Goal: Communication & Community: Ask a question

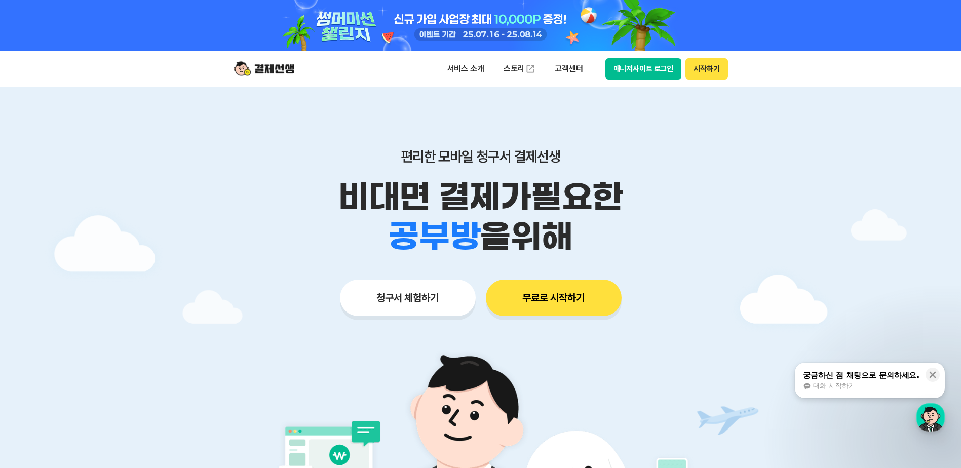
click at [675, 66] on button "매니저사이트 로그인" at bounding box center [643, 68] width 76 height 21
click at [905, 378] on div "궁금하신 점 채팅으로 문의하세요." at bounding box center [861, 375] width 116 height 10
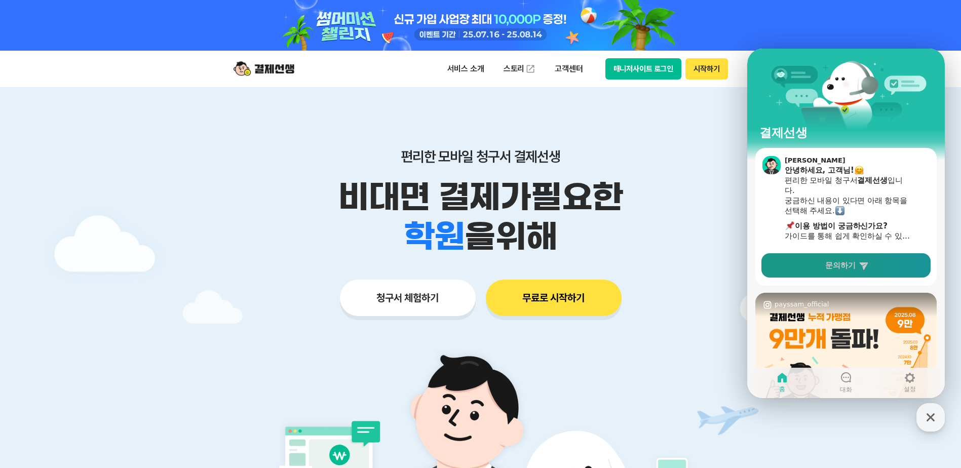
click at [873, 267] on link "문의하기" at bounding box center [845, 265] width 169 height 24
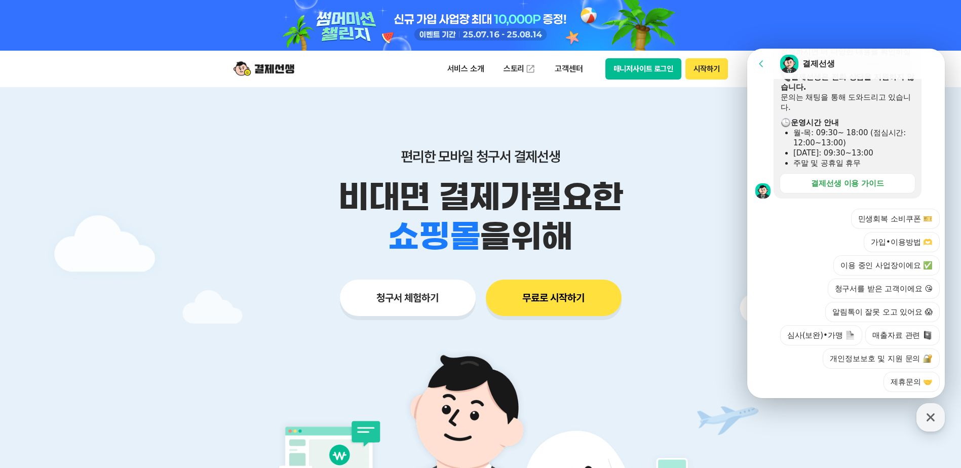
scroll to position [306, 0]
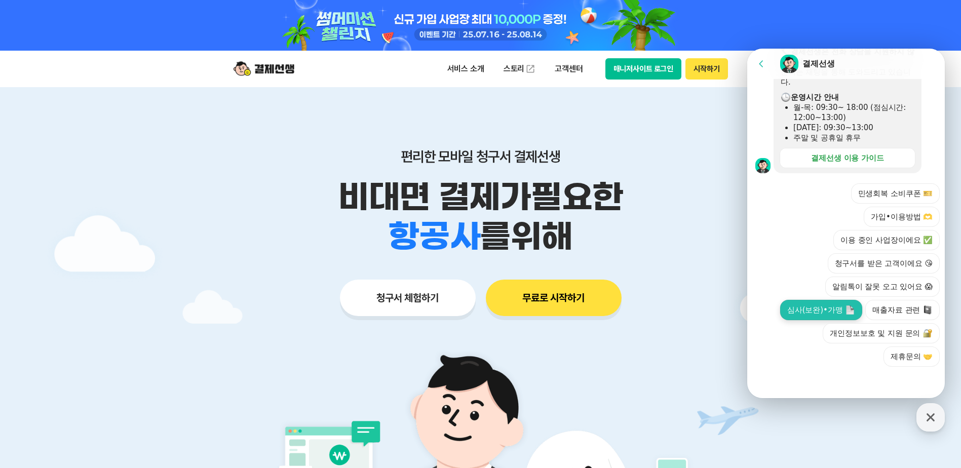
click at [824, 313] on button "심사(보완)•가맹" at bounding box center [821, 310] width 82 height 20
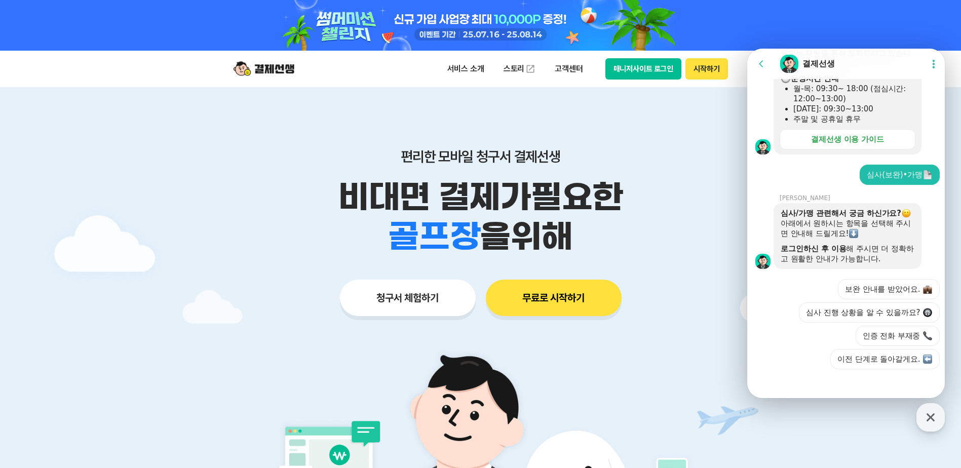
scroll to position [327, 0]
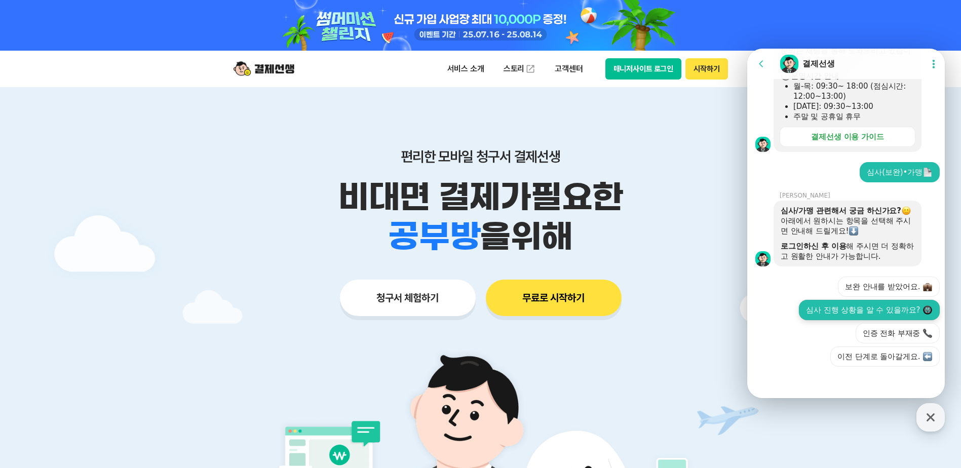
click at [899, 310] on button "심사 진행 상황을 알 수 있을까요?" at bounding box center [869, 310] width 141 height 20
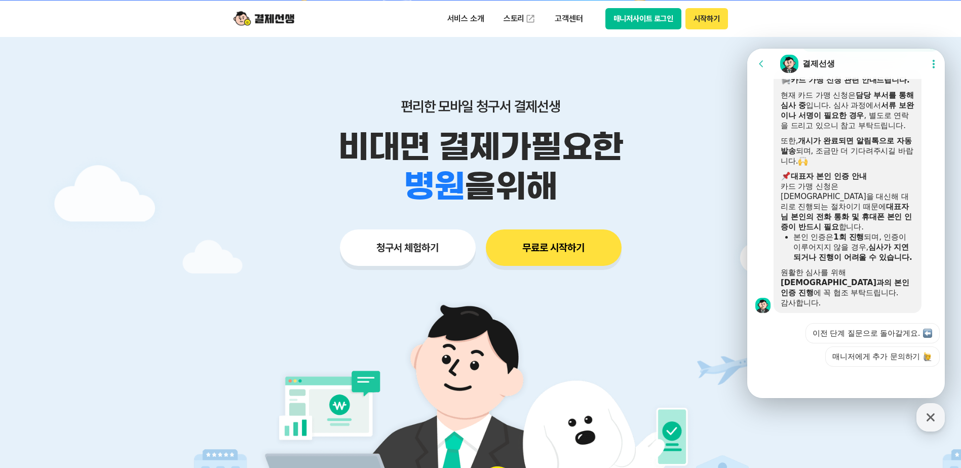
scroll to position [51, 0]
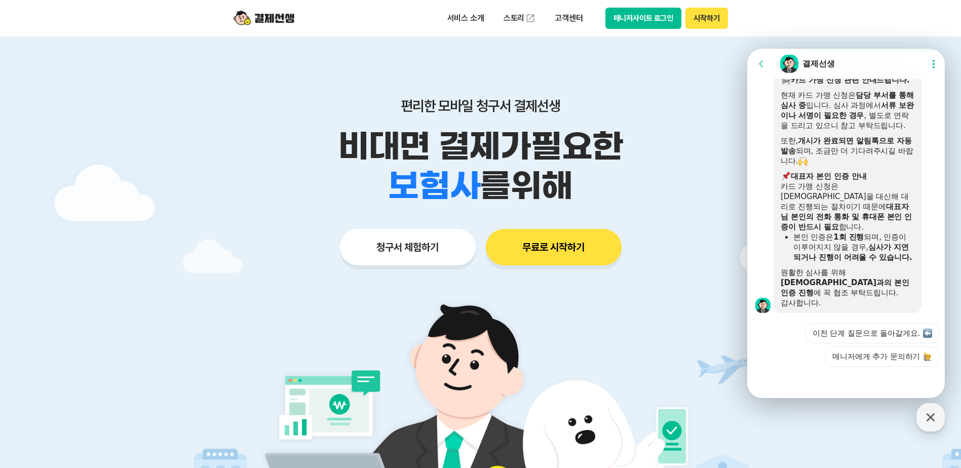
click at [929, 64] on icon at bounding box center [933, 64] width 10 height 10
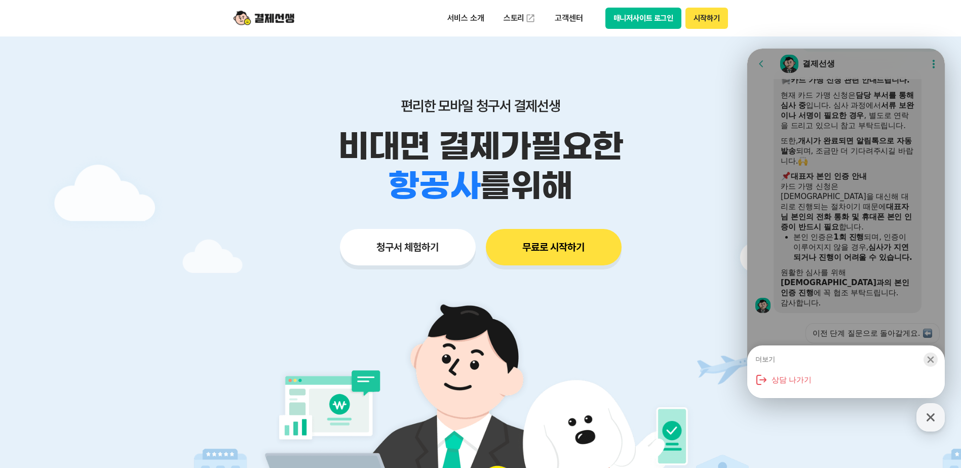
click at [931, 359] on icon "button" at bounding box center [930, 360] width 7 height 7
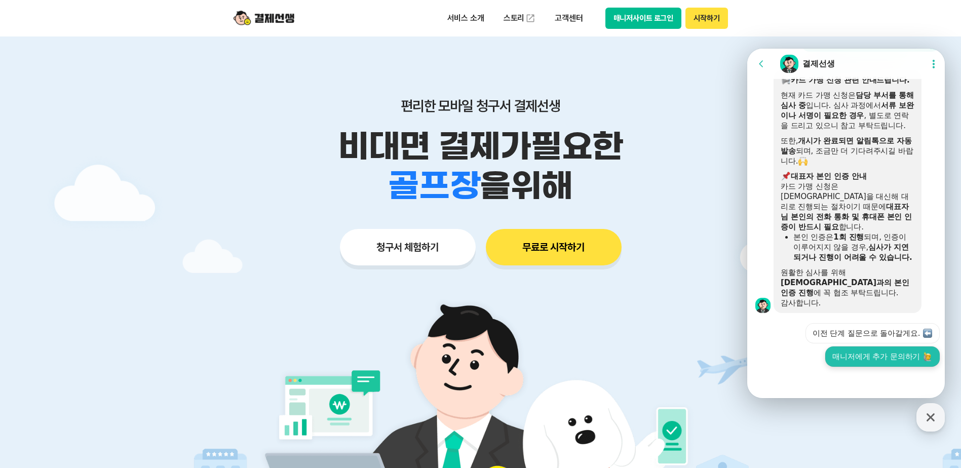
click at [924, 357] on img at bounding box center [927, 356] width 9 height 9
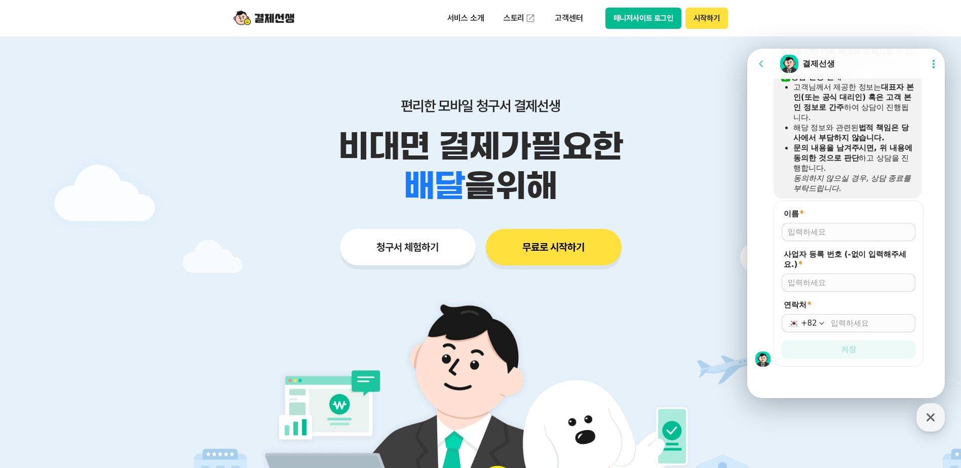
scroll to position [923, 0]
click at [880, 234] on input "이름 *" at bounding box center [849, 232] width 122 height 10
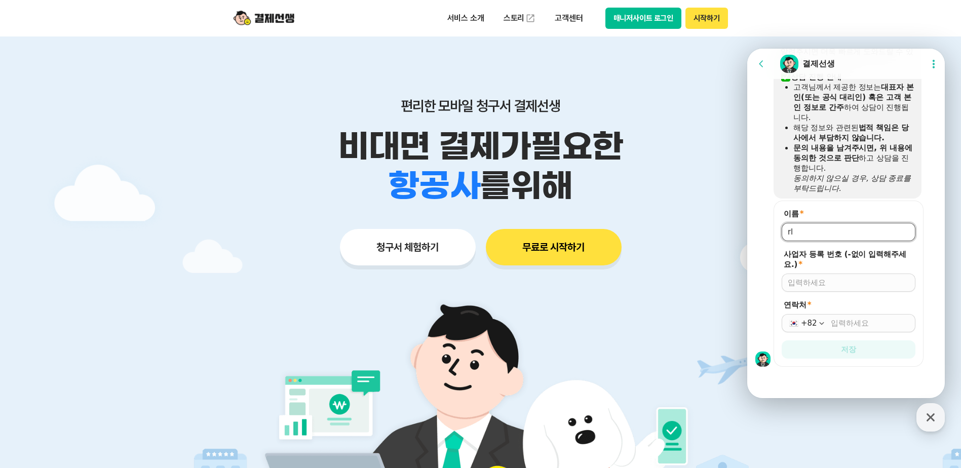
type input "r"
type input "[PERSON_NAME]"
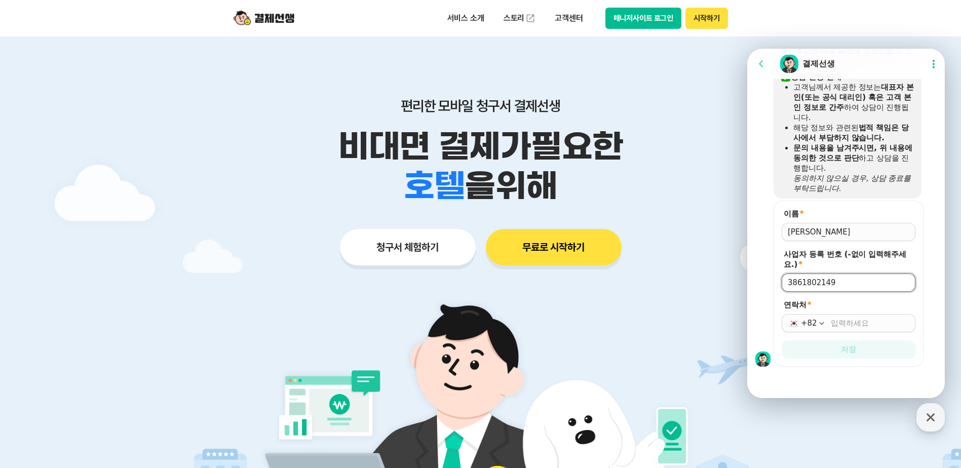
type input "3861802149"
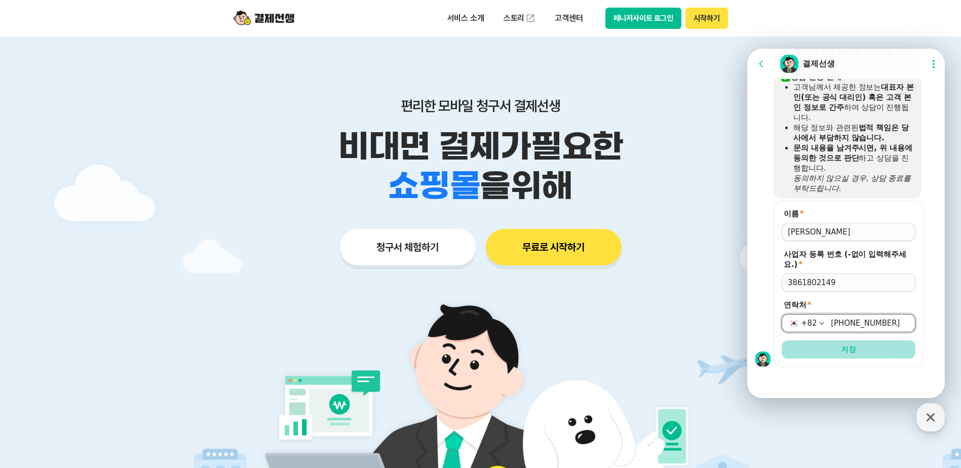
type input "[PHONE_NUMBER]"
click at [899, 355] on button "저장" at bounding box center [849, 349] width 134 height 18
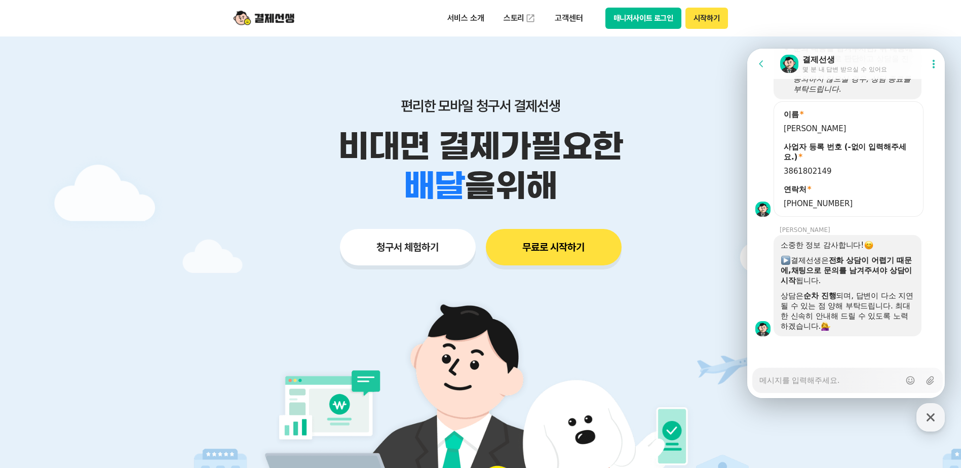
scroll to position [1022, 0]
click at [850, 380] on textarea "Messenger Input Textarea" at bounding box center [829, 376] width 141 height 17
type textarea "x"
type textarea "q"
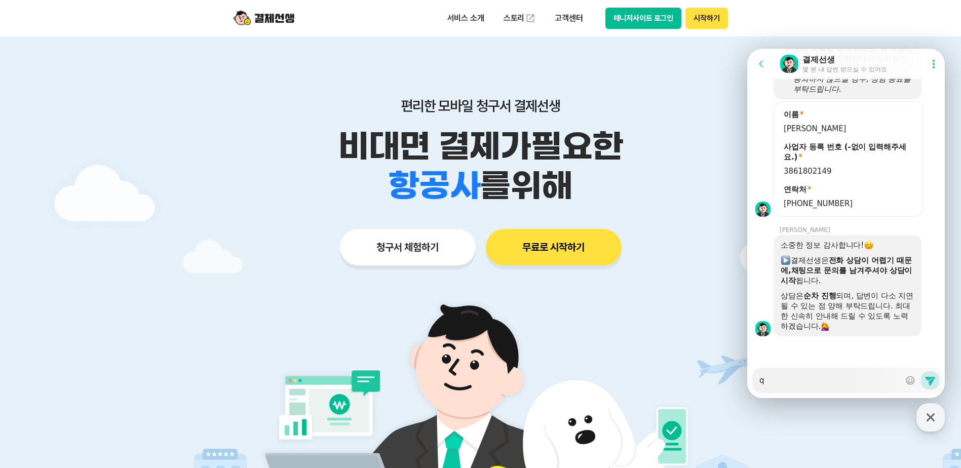
type textarea "x"
type textarea "qn"
type textarea "x"
type textarea "qnw"
type textarea "x"
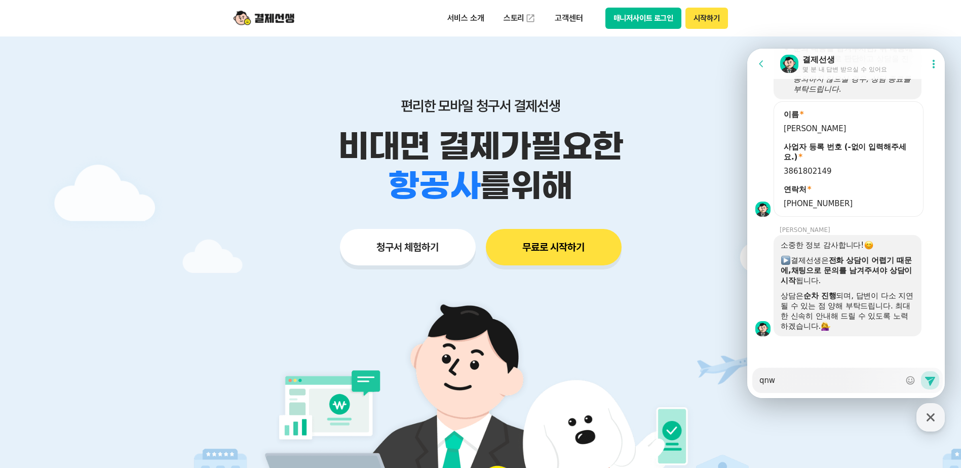
type textarea "qnwo"
type textarea "x"
type textarea "qnw"
type textarea "x"
type textarea "qn"
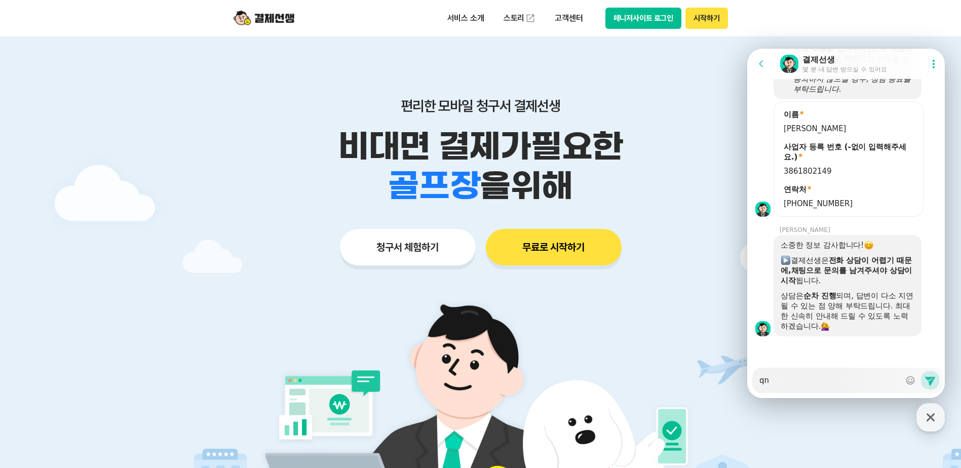
type textarea "x"
type textarea "q"
type textarea "x"
type textarea "ㅂ"
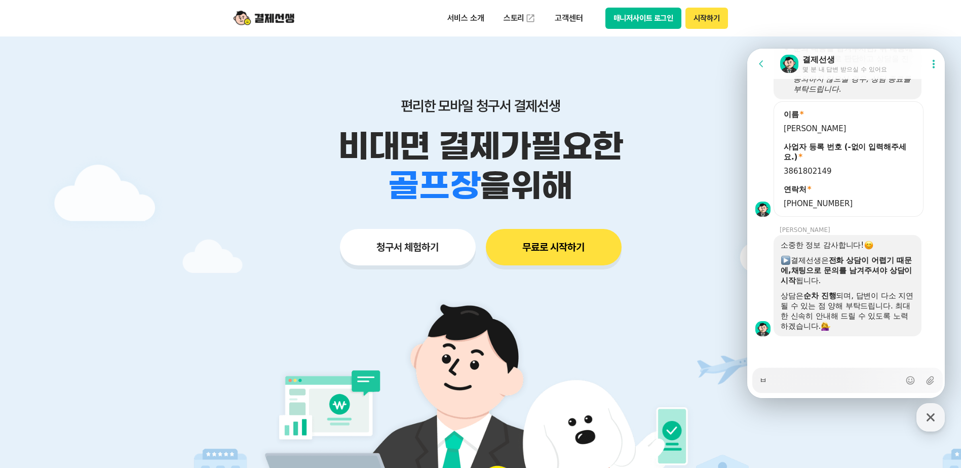
type textarea "x"
type textarea "부"
type textarea "x"
type textarea "부재"
type textarea "x"
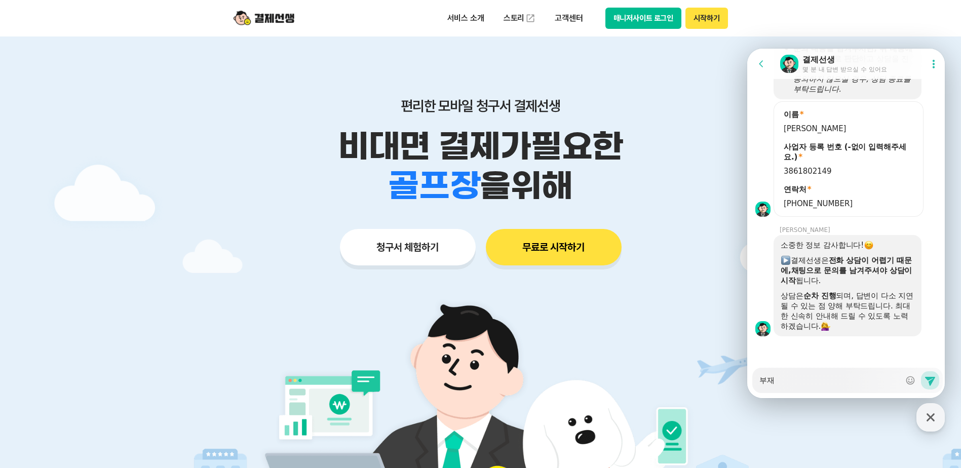
type textarea "부쟂"
type textarea "x"
type textarea "부재주"
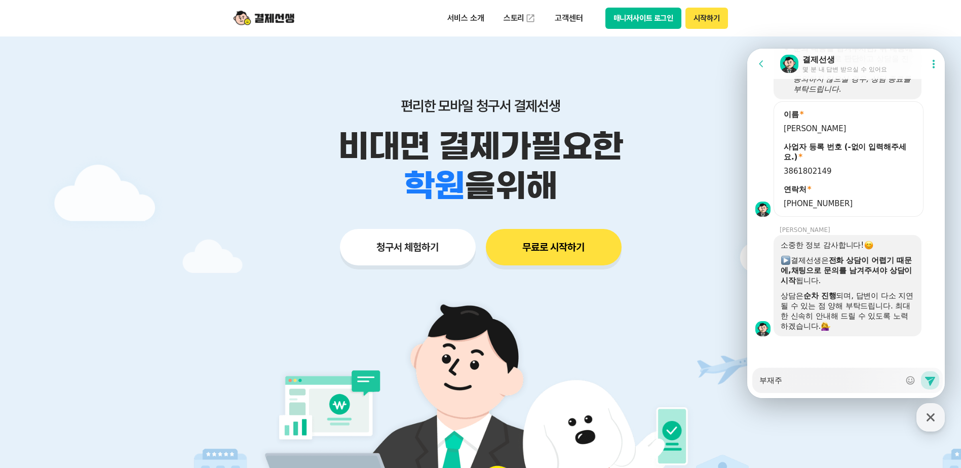
type textarea "x"
type textarea "부재중"
type textarea "x"
type textarea "부재중 ㅈ"
type textarea "x"
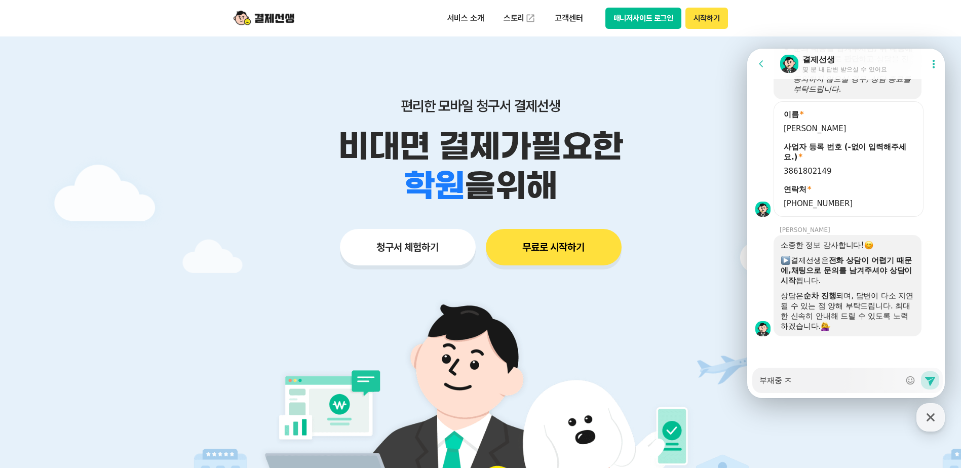
type textarea "부재중 저"
type textarea "x"
type textarea "부재중 전"
type textarea "x"
type textarea "부재중 젆"
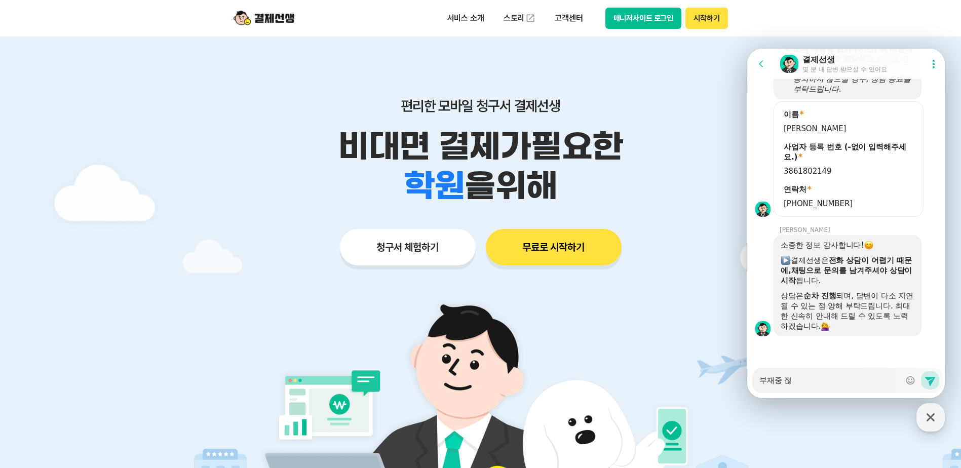
type textarea "x"
type textarea "부재중 전호"
type textarea "x"
type textarea "부재중 전화"
type textarea "x"
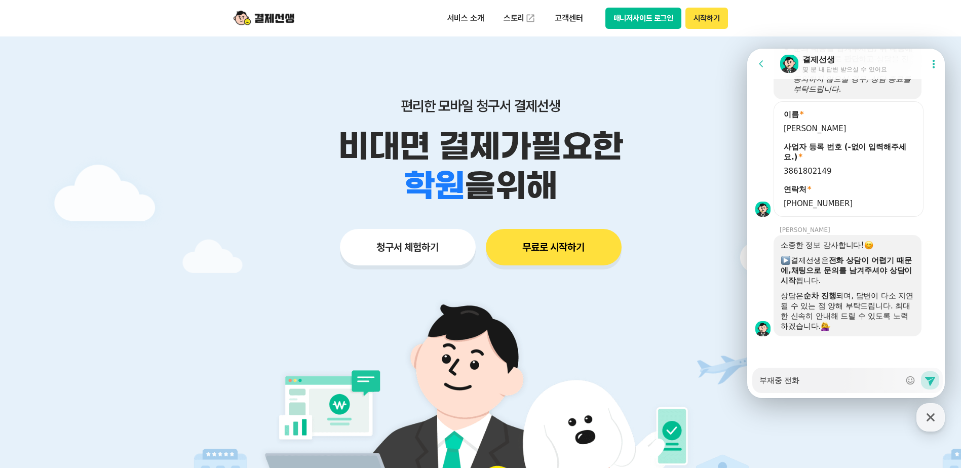
type textarea "부재중 전확"
type textarea "x"
type textarea "부재중 전화가"
type textarea "x"
type textarea "부재중 전화가"
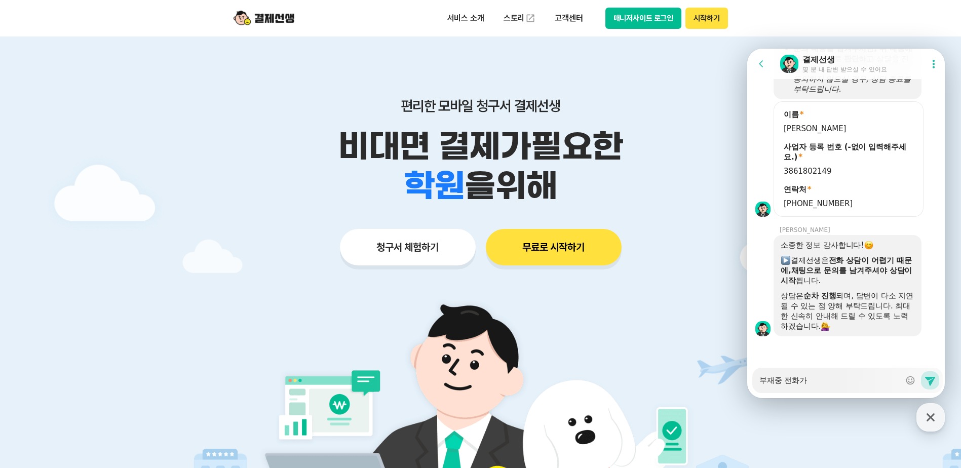
type textarea "x"
type textarea "부재중 전화가 ㅇ"
type textarea "x"
type textarea "부재중 전화가 오"
type textarea "x"
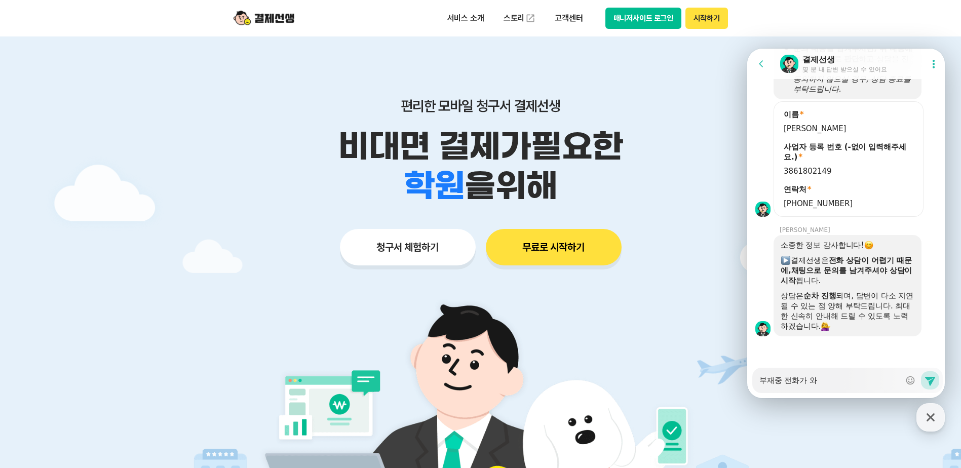
type textarea "부재중 전화가 왕"
type textarea "x"
type textarea "부재중 전화가 와이"
type textarea "x"
type textarea "부재중 전화가 와있"
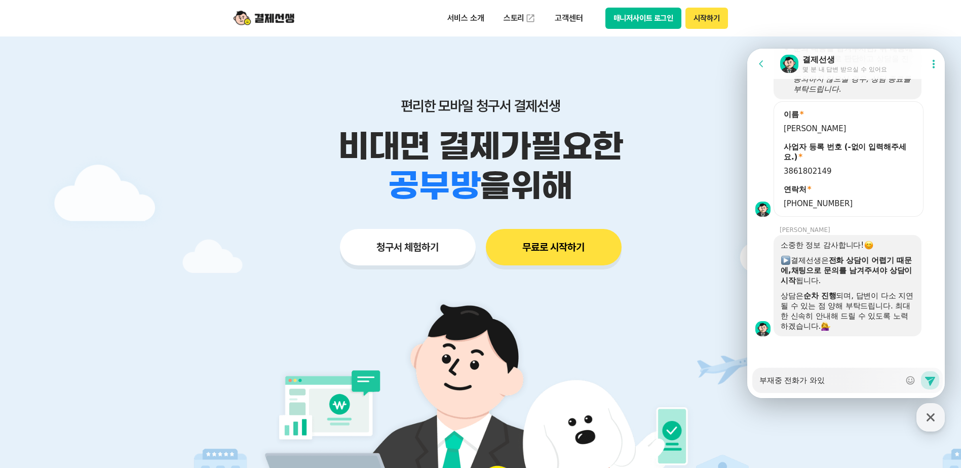
type textarea "x"
type textarea "부재중 전화가 와있ㅇ"
type textarea "x"
type textarea "부재중 전화가 와있어"
type textarea "x"
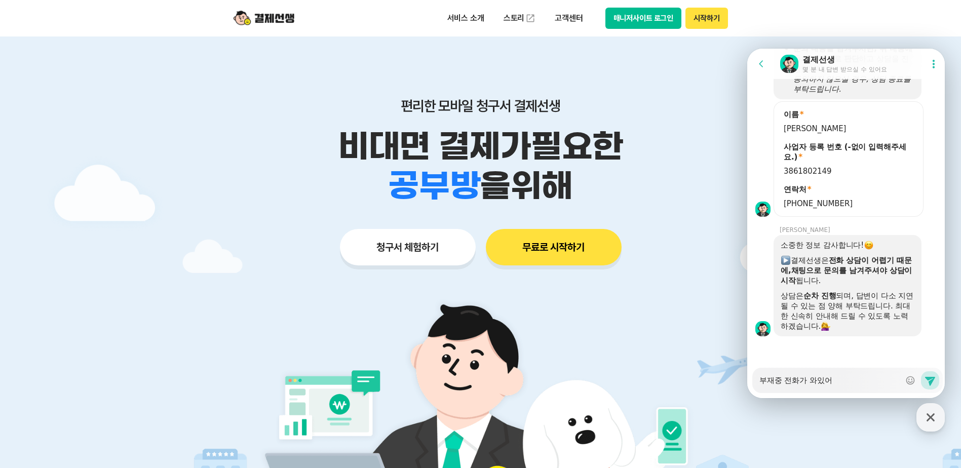
type textarea "부재중 전화가 와있엇"
type textarea "x"
type textarea "부재중 전화가 와있어서"
type textarea "x"
type textarea "부재중 전화가 와있어서"
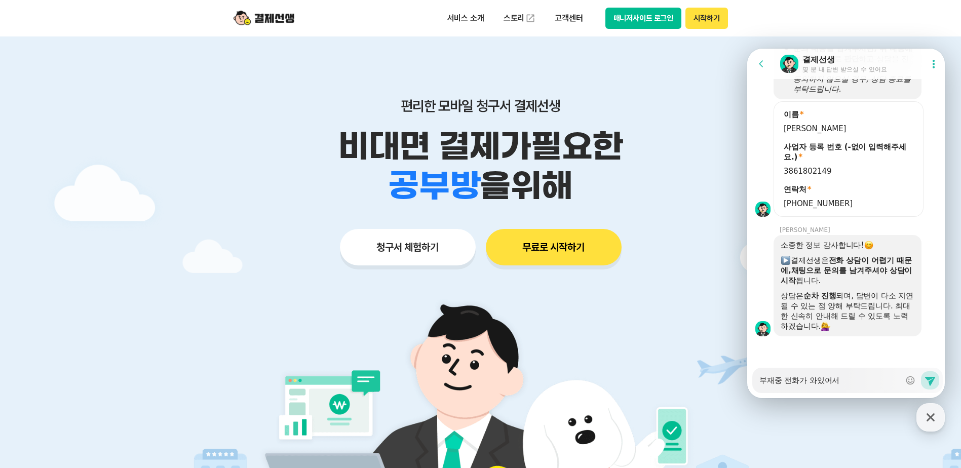
type textarea "x"
type textarea "부재중 전화가 와있어서 ㅈ"
type textarea "x"
type textarea "부재중 전화가 와있어서 저"
type textarea "x"
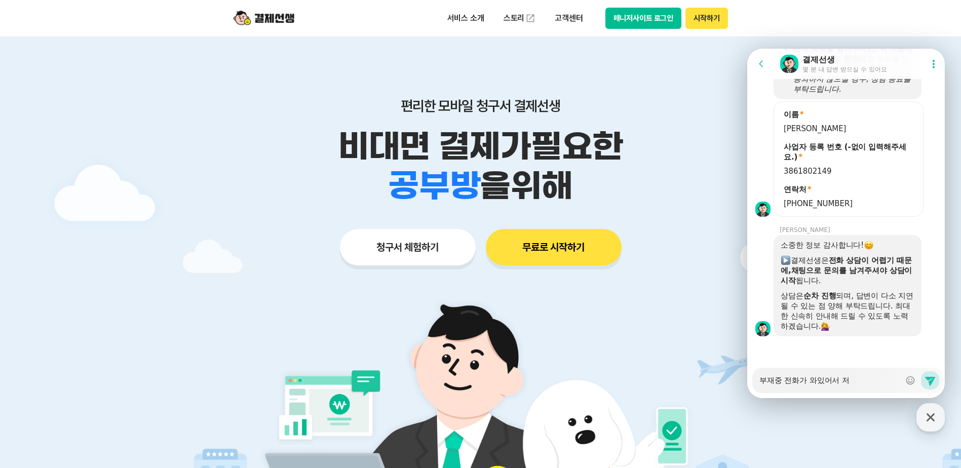
type textarea "부재중 전화가 와있어서 전"
type textarea "x"
type textarea "부재중 전화가 와있어서 젆"
type textarea "x"
type textarea "부재중 전화가 와있어서 전호"
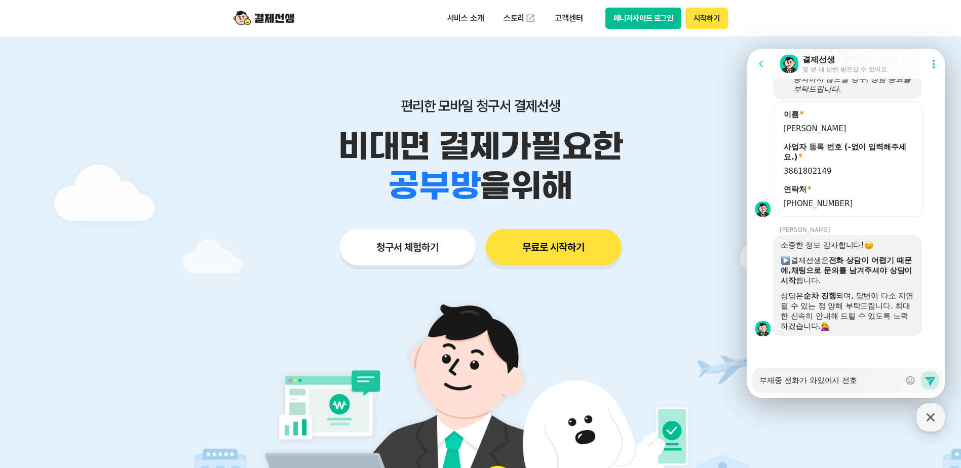
type textarea "x"
type textarea "부재중 전화가 와있어서 전홯"
type textarea "x"
type textarea "부재중 전화가 와있어서 전화해"
type textarea "x"
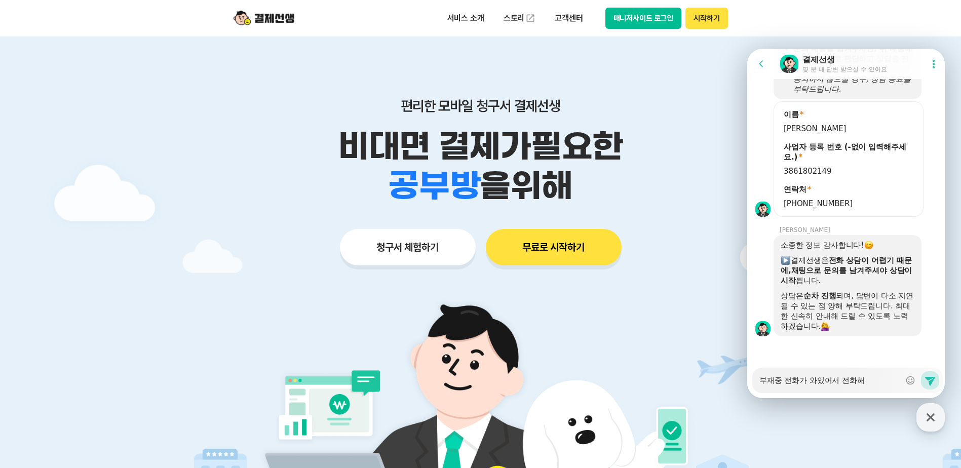
type textarea "부재중 전화가 와있어서 전화했"
type textarea "x"
type textarea "부재중 전화가 와있어서 전화했ㄴ"
type textarea "x"
type textarea "부재중 전화가 와있어서 전화했느"
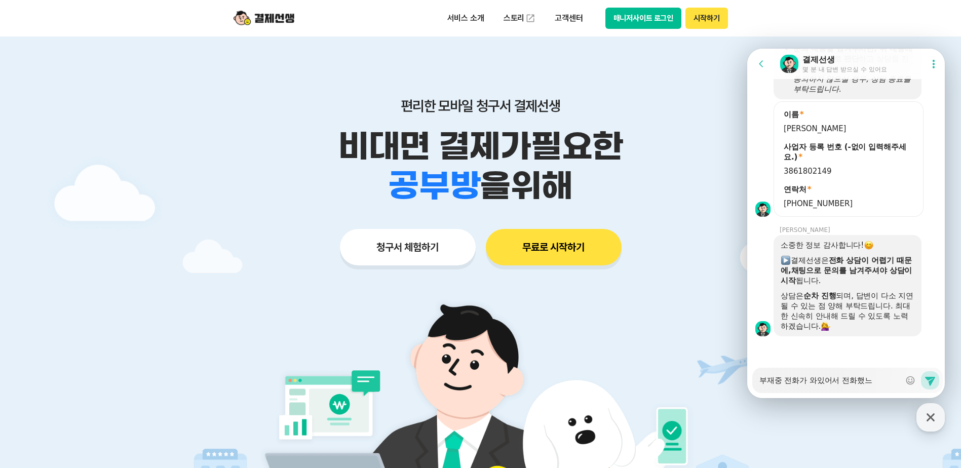
type textarea "x"
type textarea "부재중 전화가 와있어서 전화했는"
type textarea "x"
type textarea "부재중 전화가 와있어서 전화했는ㄷ"
type textarea "x"
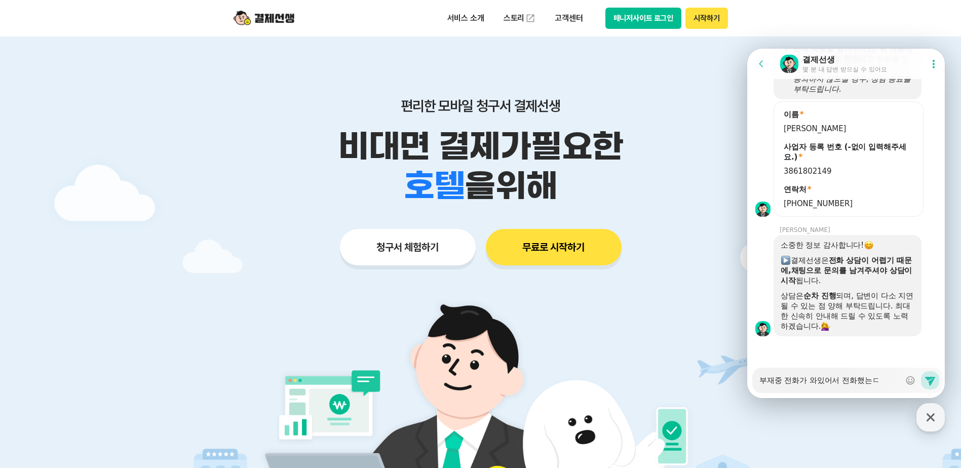
type textarea "부재중 전화가 와있어서 전화했는데"
type textarea "x"
type textarea "부재중 전화가 와있어서 전화했는데 ㅌ"
type textarea "x"
type textarea "부재중 전화가 와있어서 전화했는데 ㅌㅊ"
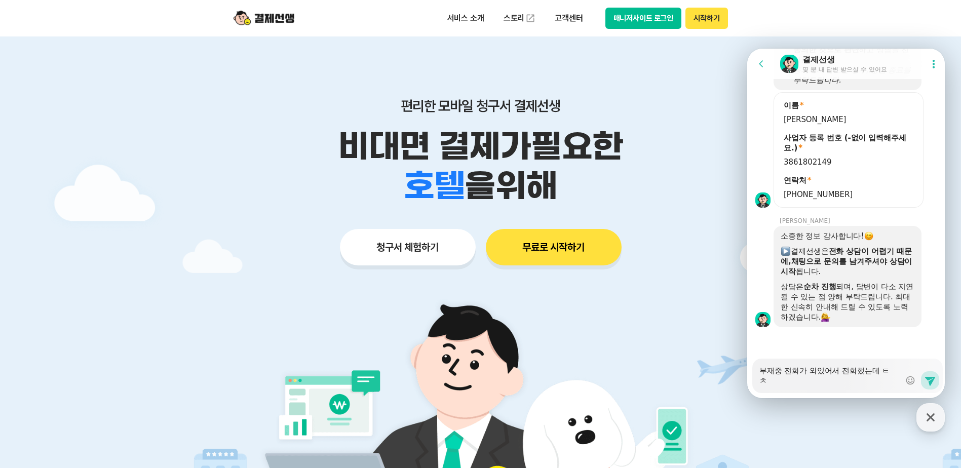
type textarea "x"
type textarea "부재중 전화가 와있어서 전화했는데 ㅌ초"
type textarea "x"
type textarea "부재중 전화가 와있어서 전화했는데 ㅌ총"
type textarea "x"
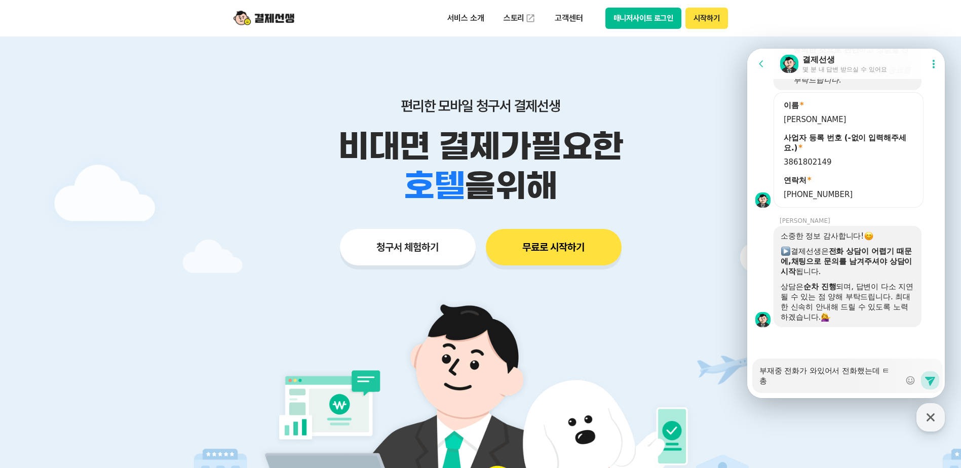
type textarea "부재중 전화가 와있어서 전화했는데 ㅌ초"
type textarea "x"
type textarea "부재중 전화가 와있어서 전화했는데 ㅌㅊ"
type textarea "x"
type textarea "부재중 전화가 와있어서 전화했는데 ㅌ"
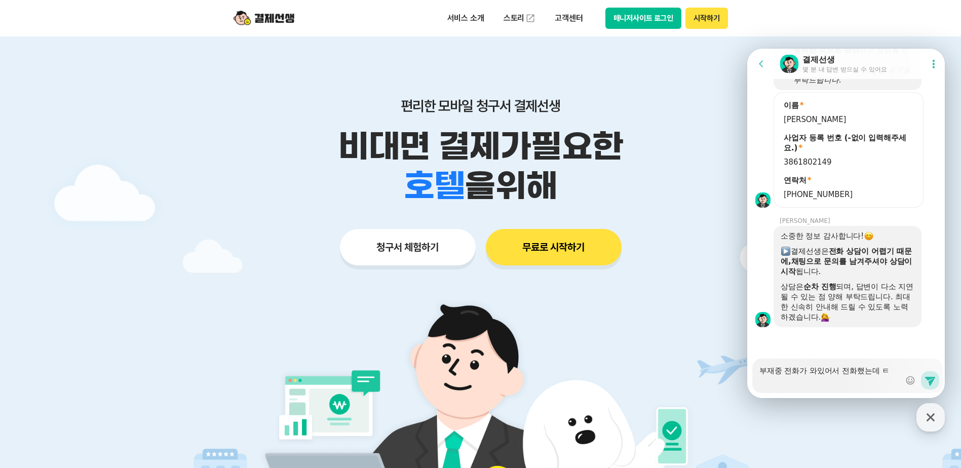
type textarea "x"
type textarea "부재중 전화가 와있어서 전화했는데"
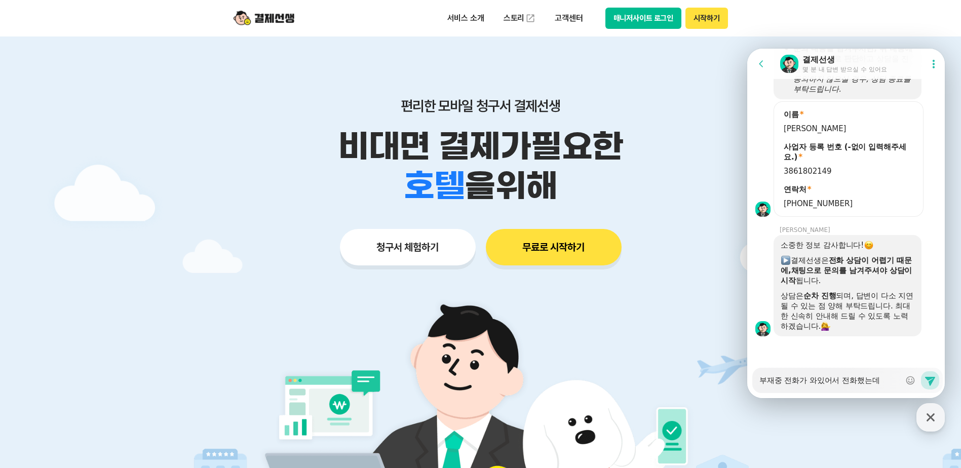
type textarea "x"
type textarea "부재중 전화가 와있어서 전화했는데 ㅌ"
type textarea "x"
type textarea "부재중 전화가 와있어서 전화했는데 토"
type textarea "x"
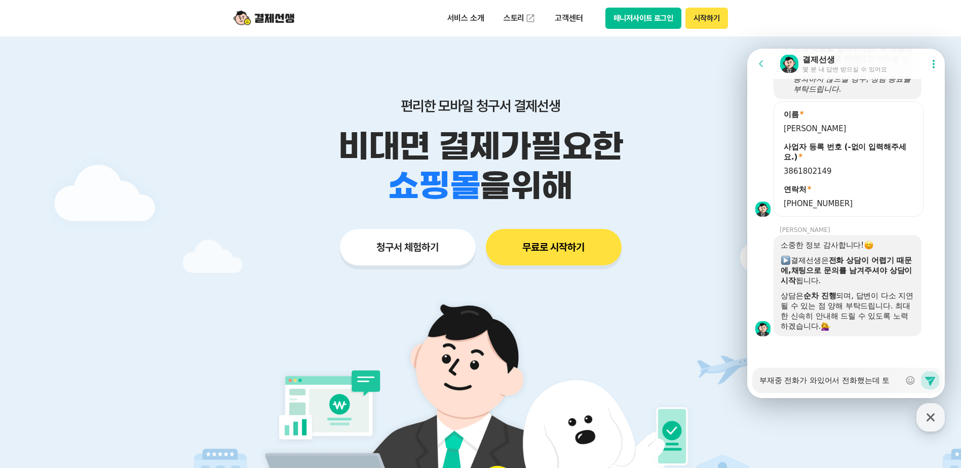
type textarea "부재중 전화가 와있어서 전화했는데 통"
type textarea "x"
type textarea "부재중 전화가 와있어서 전화했는데 통ㅎ"
type textarea "x"
type textarea "부재중 전화가 와있어서 전화했는데 통호"
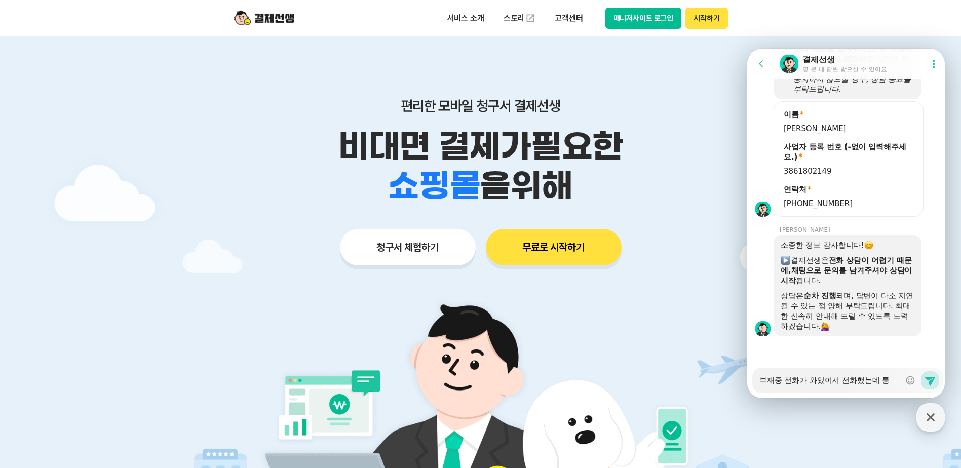
scroll to position [1031, 0]
type textarea "x"
type textarea "부재중 전화가 와있어서 전화했는데 통화"
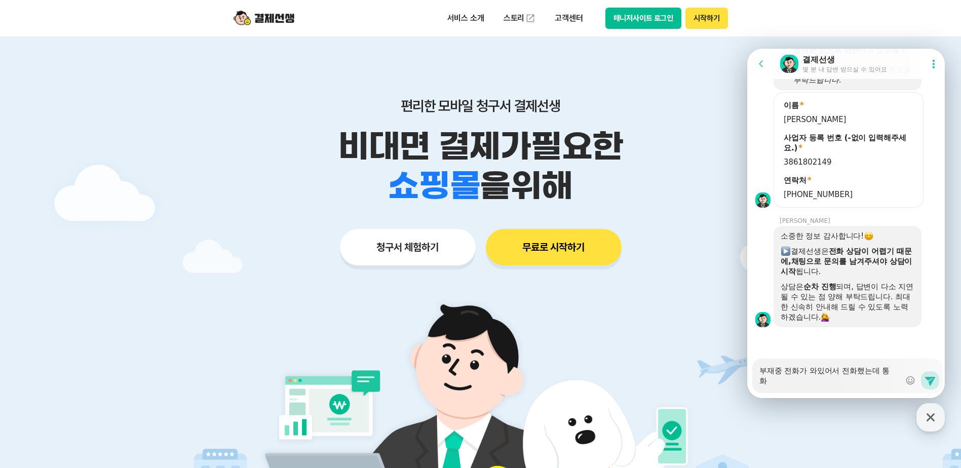
type textarea "x"
type textarea "부재중 전화가 와있어서 전화했는데 통확"
type textarea "x"
type textarea "부재중 전화가 와있어서 전화했는데 통화가"
type textarea "x"
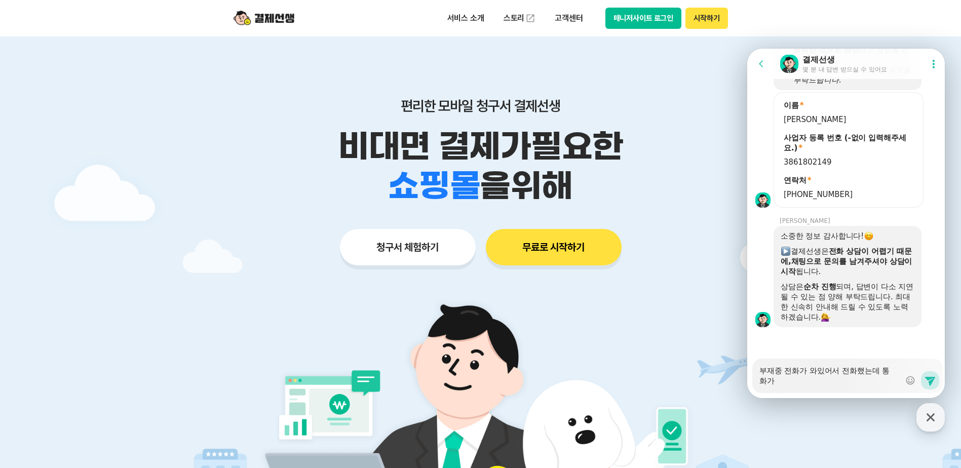
type textarea "부재중 전화가 와있어서 전화했는데 통화가 ㅇ"
type textarea "x"
type textarea "부재중 전화가 와있어서 전화했는데 통화가 아"
type textarea "x"
type textarea "부재중 전화가 와있어서 전화했는데 통화가 안ㄷ"
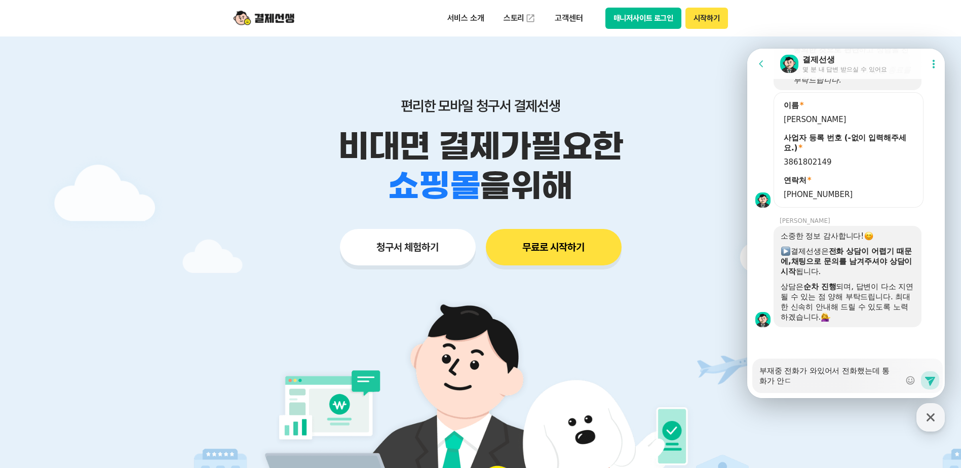
type textarea "x"
type textarea "부재중 전화가 와있어서 전화했는데 통화가 안도"
type textarea "x"
type textarea "부재중 전화가 와있어서 전화했는데 통화가 안되"
type textarea "x"
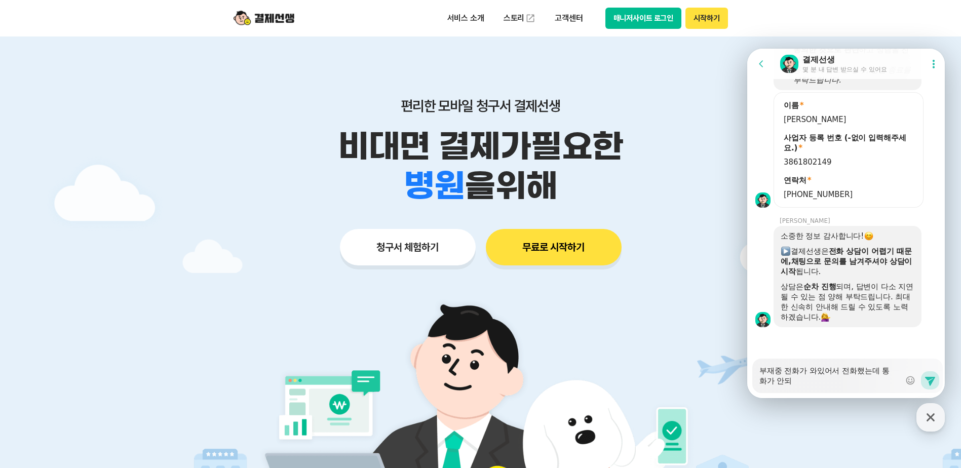
type textarea "부재중 전화가 와있어서 전화했는데 통화가 안됩"
type textarea "x"
type textarea "부재중 전화가 와있어서 전화했는데 통화가 안됩ㄴ"
type textarea "x"
type textarea "부재중 전화가 와있어서 전화했는데 통화가 안됩니"
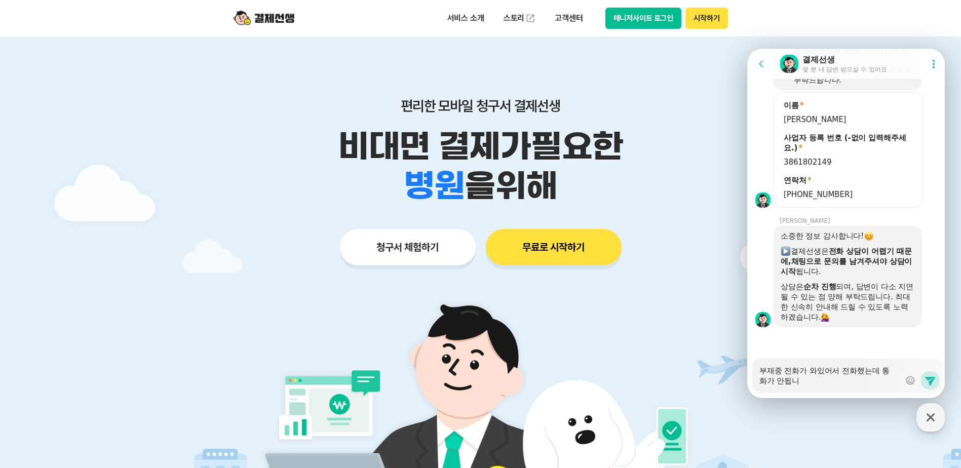
type textarea "x"
type textarea "부재중 전화가 와있어서 전화했는데 통화가 안됩닏"
type textarea "x"
type textarea "부재중 전화가 와있어서 전화했는데 통화가 안됩니다"
type textarea "x"
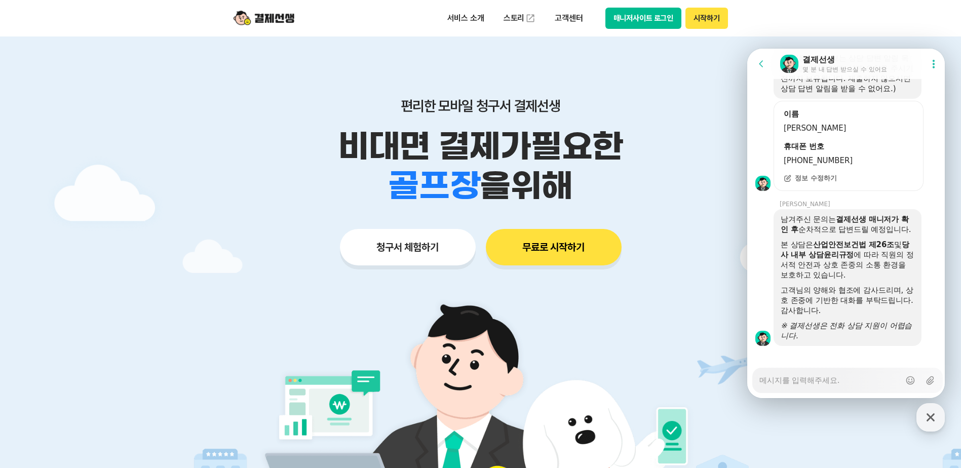
scroll to position [1434, 0]
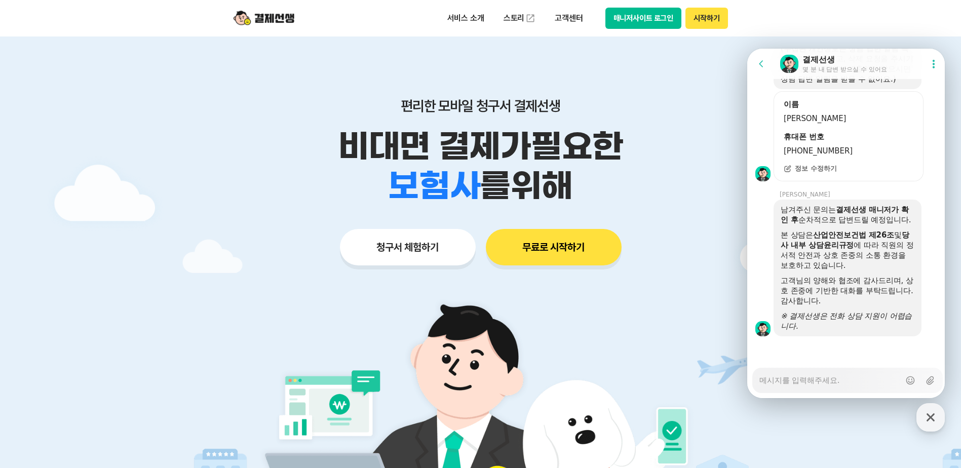
click at [664, 23] on button "매니저사이트 로그인" at bounding box center [643, 18] width 76 height 21
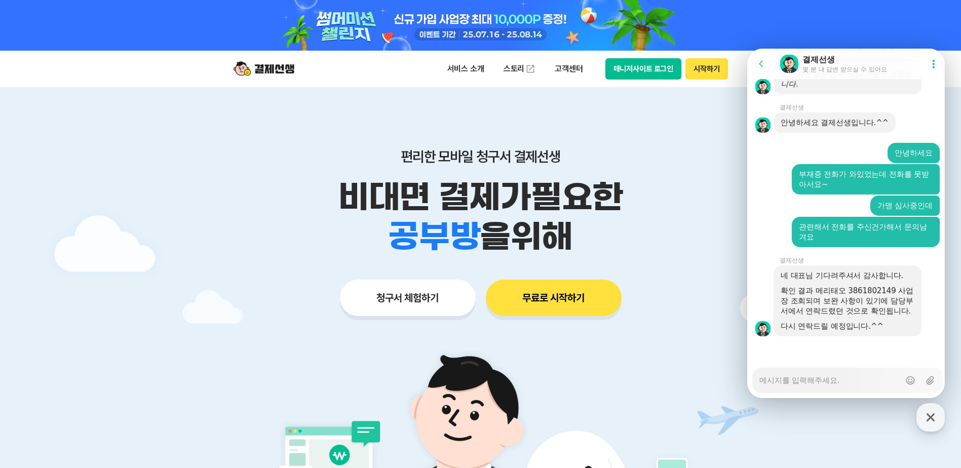
scroll to position [1687, 0]
click at [831, 384] on textarea "Messenger Input Textarea" at bounding box center [829, 376] width 141 height 17
type textarea "x"
type textarea "ㄴ"
type textarea "x"
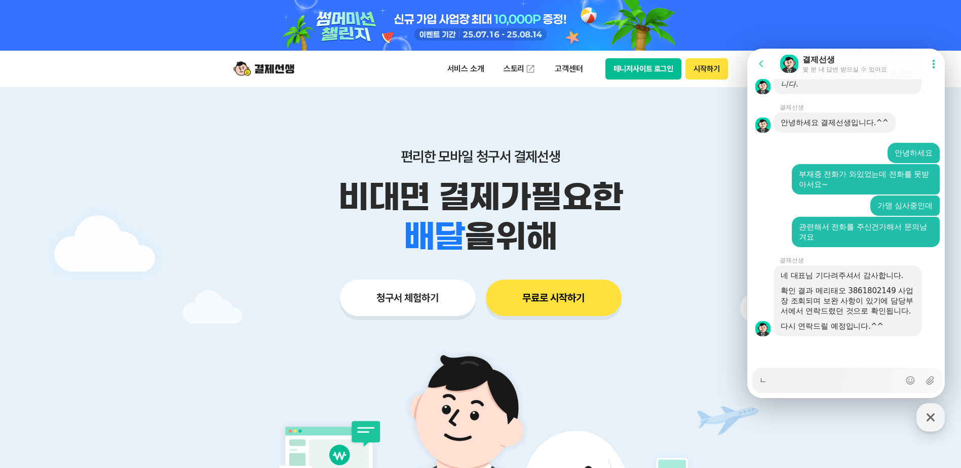
type textarea "네"
type textarea "x"
type textarea "네"
type textarea "x"
type textarea "네 ㅇ"
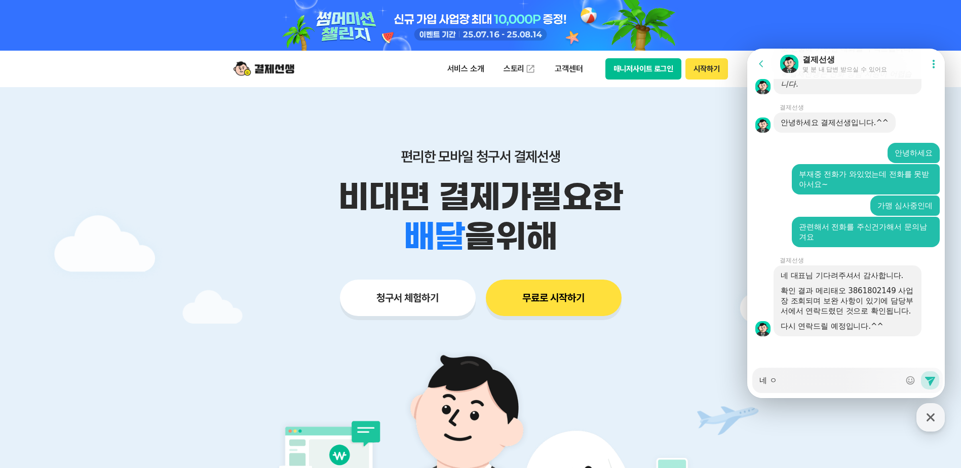
type textarea "x"
type textarea "네 아"
type textarea "x"
type textarea "네 알"
type textarea "x"
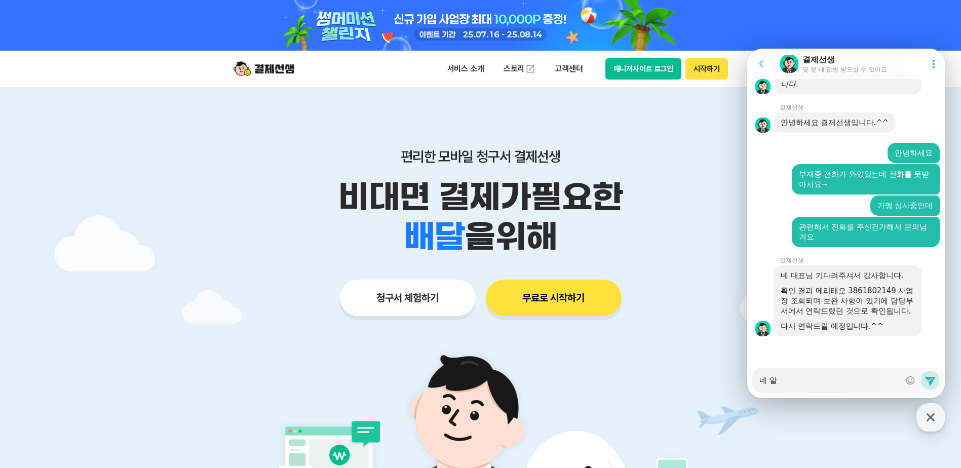
type textarea "네 앍"
type textarea "x"
type textarea "네 알게"
type textarea "x"
type textarea "네 알겠"
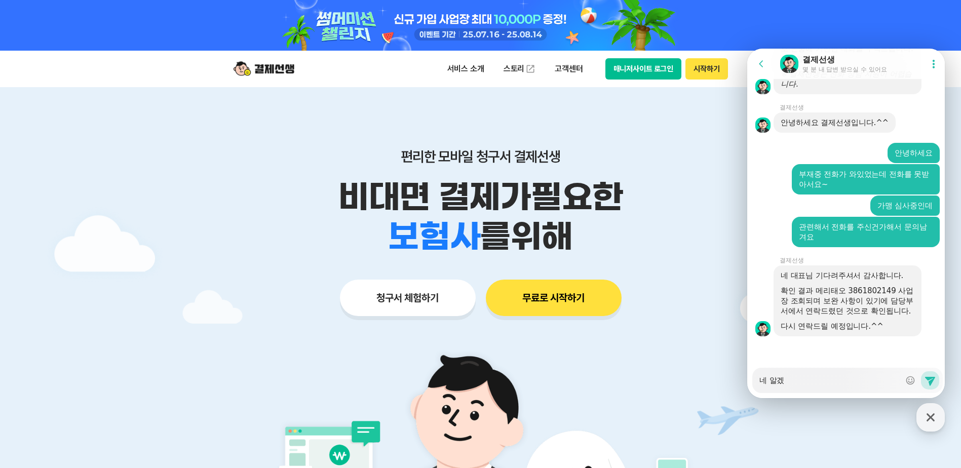
type textarea "x"
type textarea "네 알겠ㅅ"
type textarea "x"
type textarea "네 알겠스"
type textarea "x"
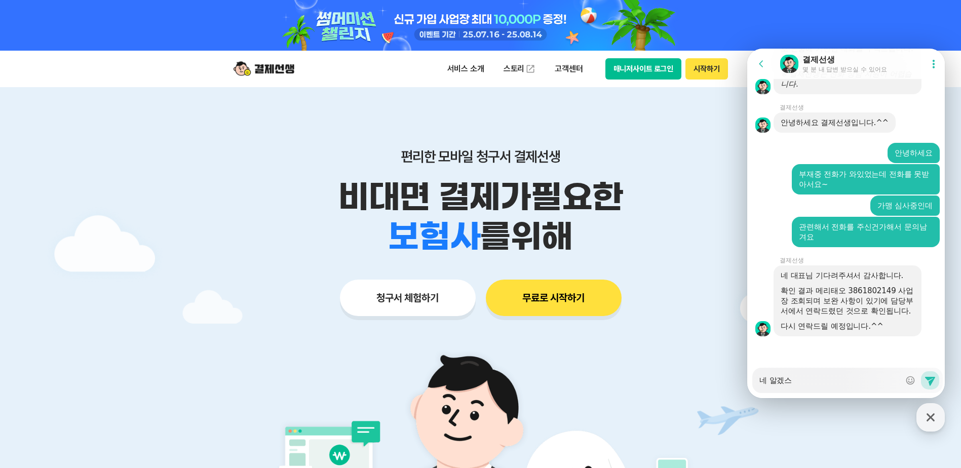
type textarea "네 알겠습"
type textarea "x"
type textarea "네 알겠습ㄴ"
type textarea "x"
type textarea "네 알겠습닏"
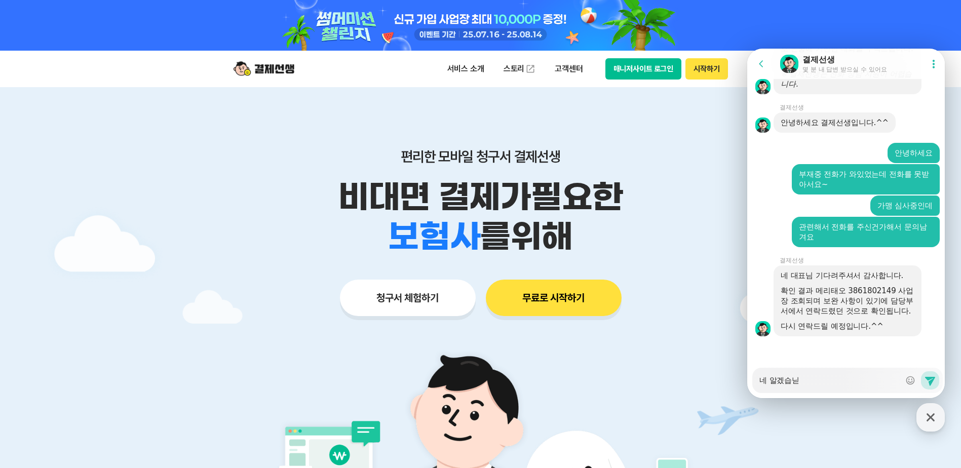
type textarea "x"
type textarea "네 알겠습니다"
type textarea "x"
type textarea "네 알겠습니다~"
type textarea "x"
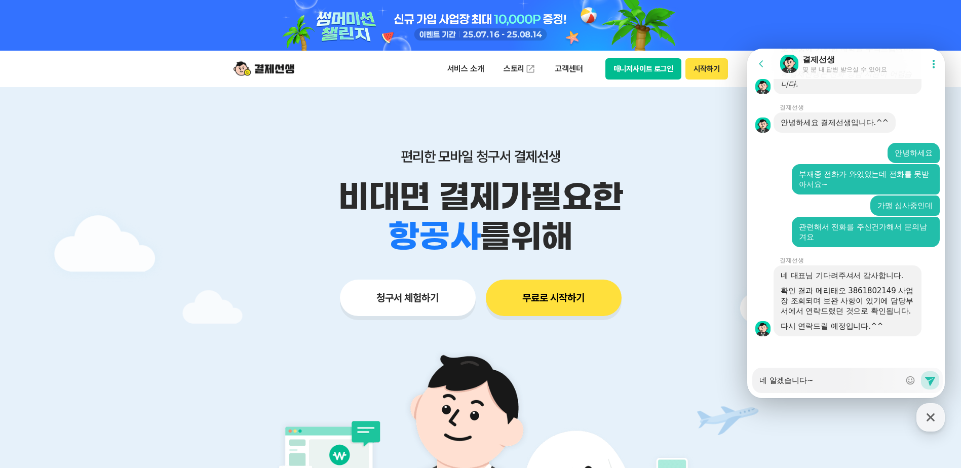
type textarea "네 알겠습니다~!"
type textarea "x"
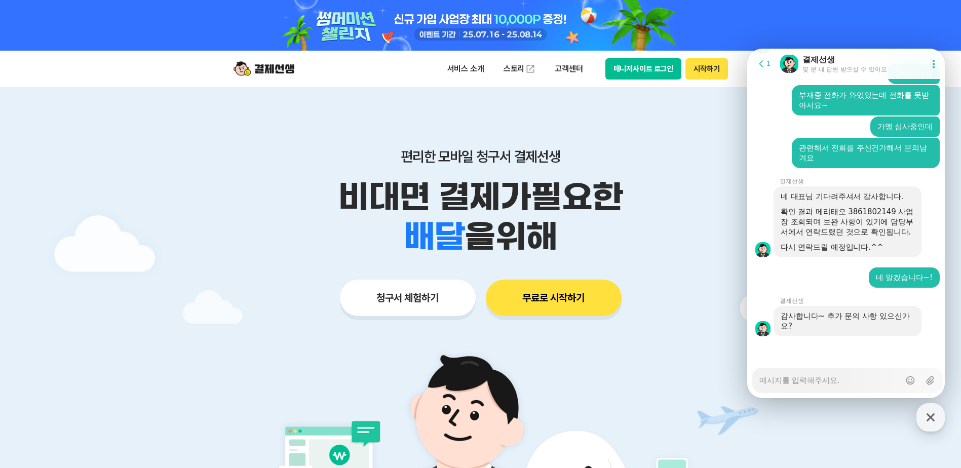
scroll to position [1766, 0]
click at [880, 387] on div "Messenger Input Textarea" at bounding box center [829, 380] width 141 height 24
click at [821, 383] on textarea "Messenger Input Textarea" at bounding box center [829, 376] width 141 height 17
type textarea "x"
type textarea "ㅇ"
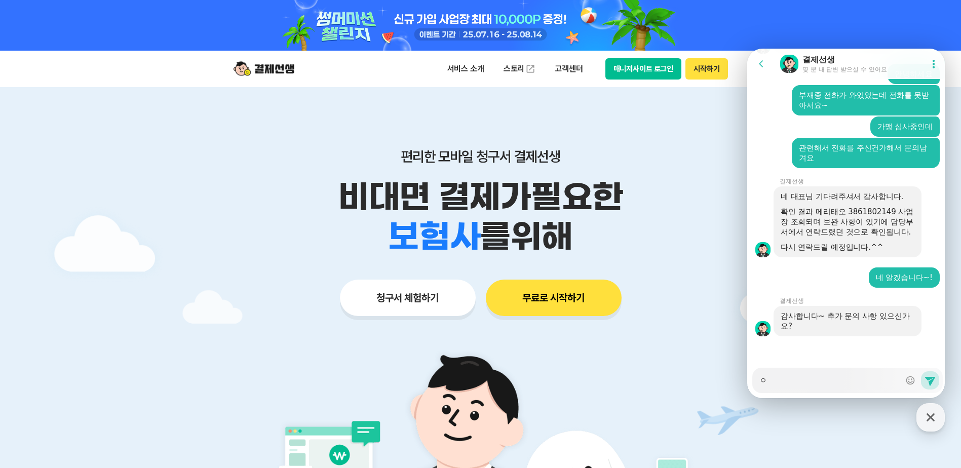
type textarea "x"
type textarea "아"
type textarea "x"
type textarea "안"
type textarea "x"
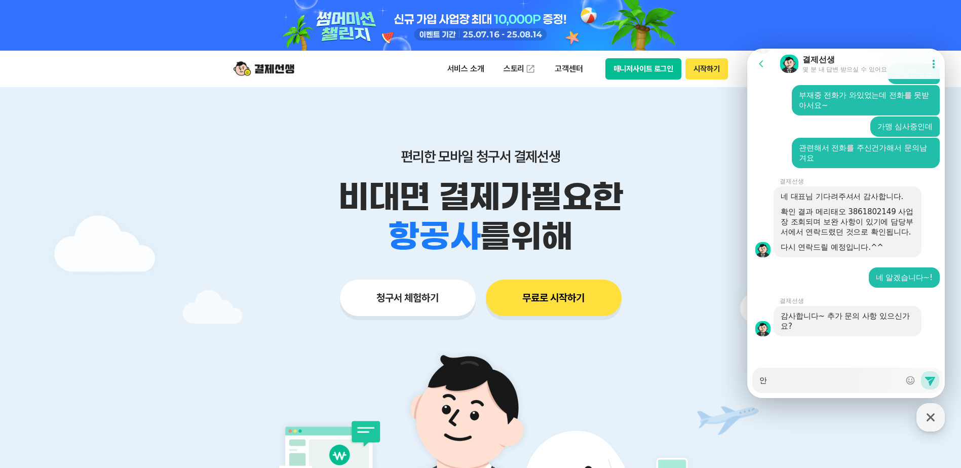
type textarea "아니"
type textarea "x"
type textarea "아닝"
type textarea "x"
type textarea "아니요"
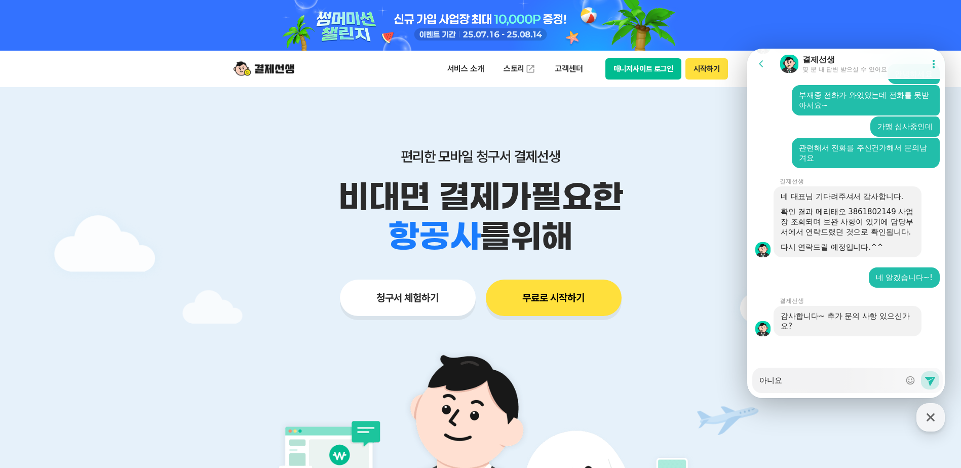
type textarea "x"
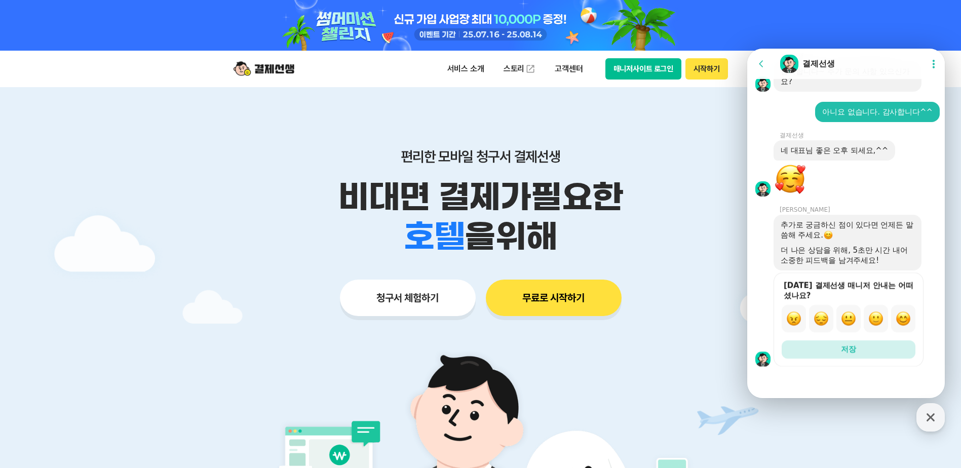
scroll to position [2010, 0]
click at [897, 321] on img "button" at bounding box center [903, 318] width 15 height 15
click at [870, 349] on button "저장" at bounding box center [849, 349] width 134 height 18
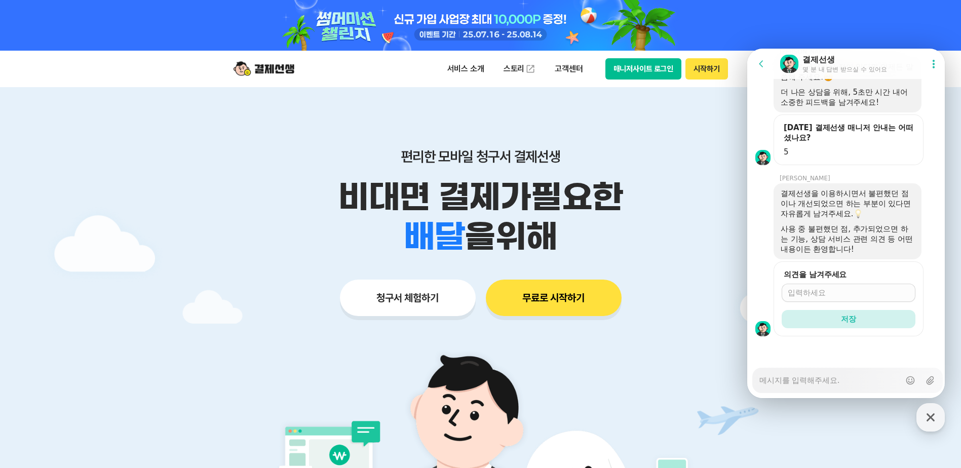
scroll to position [2168, 0]
